Goal: Task Accomplishment & Management: Manage account settings

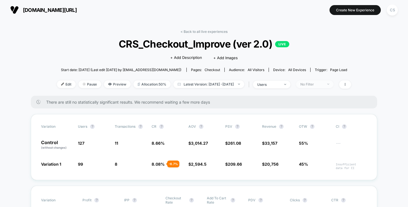
click at [330, 82] on span "No Filter" at bounding box center [314, 84] width 37 height 8
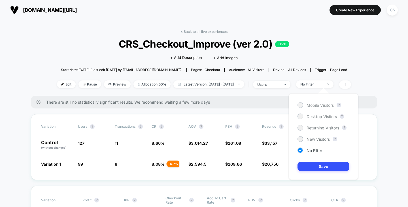
click at [309, 106] on span "Mobile Visitors" at bounding box center [319, 105] width 27 height 5
click at [313, 163] on button "Save" at bounding box center [323, 166] width 52 height 9
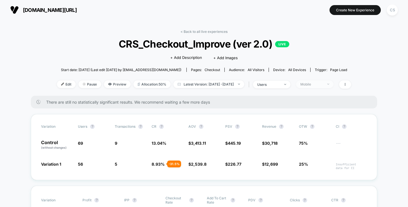
click at [321, 84] on div "Mobile" at bounding box center [311, 84] width 23 height 4
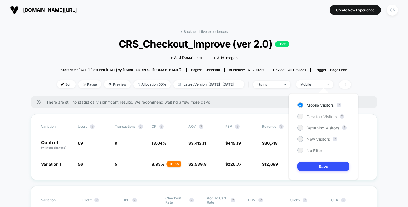
click at [315, 116] on span "Desktop Visitors" at bounding box center [321, 116] width 30 height 5
click at [312, 166] on button "Save" at bounding box center [323, 166] width 52 height 9
